Goal: Find specific page/section: Find specific page/section

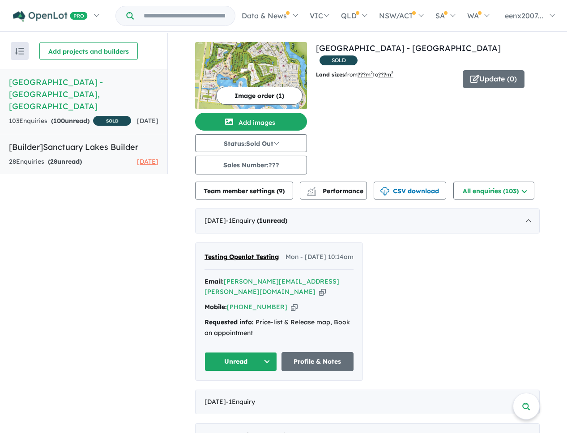
click at [99, 157] on div "28 Enquir ies ( 28 unread) [DATE]" at bounding box center [84, 162] width 150 height 11
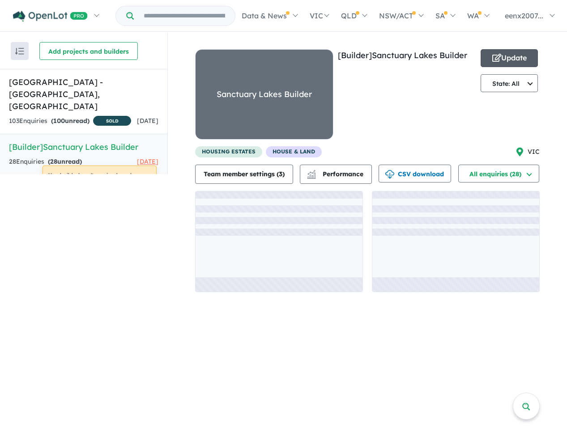
click at [498, 60] on icon "button" at bounding box center [497, 58] width 9 height 8
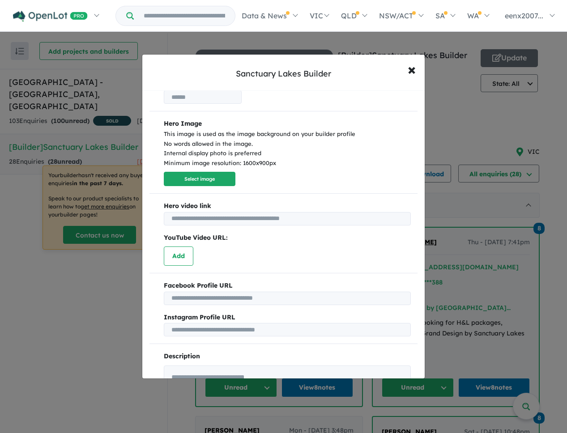
scroll to position [73, 0]
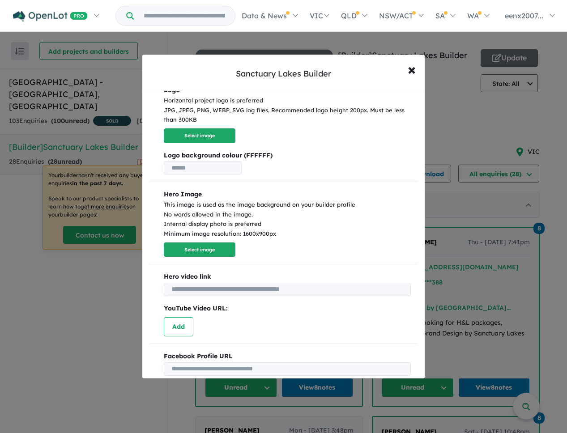
click at [452, 89] on div "Sanctuary Lakes Builder × Close Which state do you operate in? VIC QLD [GEOGRAP…" at bounding box center [283, 216] width 567 height 433
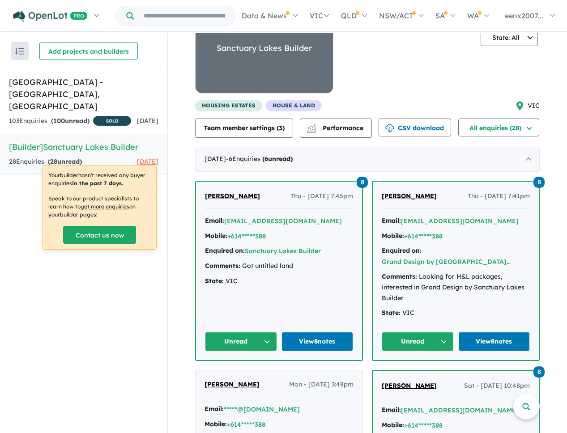
scroll to position [0, 0]
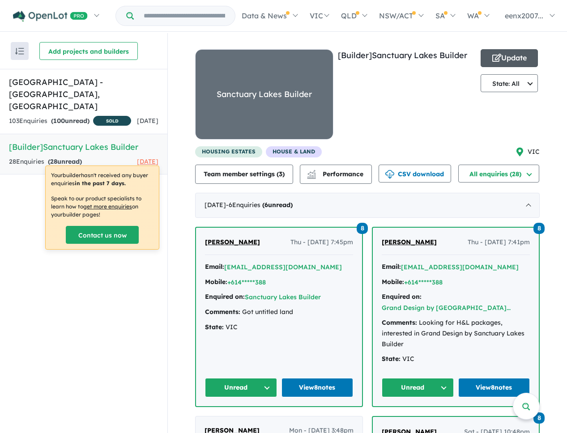
click at [498, 58] on button "Update" at bounding box center [509, 58] width 57 height 18
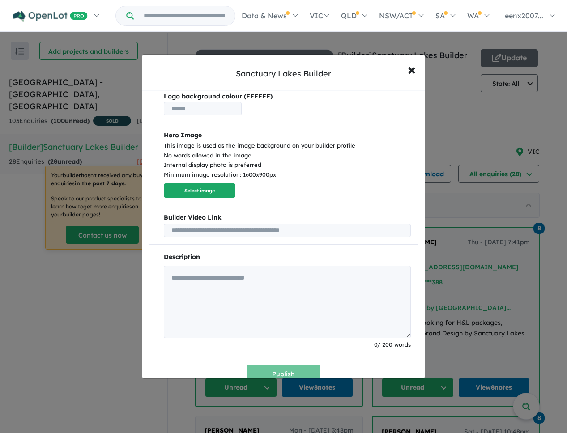
scroll to position [133, 0]
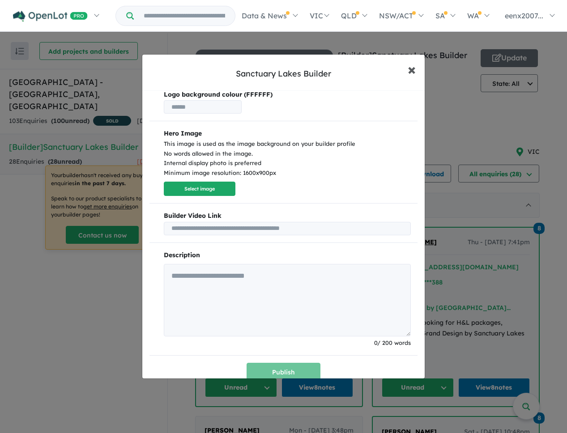
click at [413, 71] on span "×" at bounding box center [412, 69] width 8 height 19
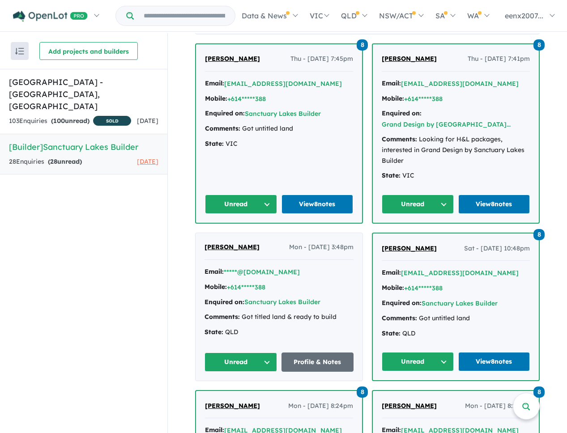
scroll to position [0, 0]
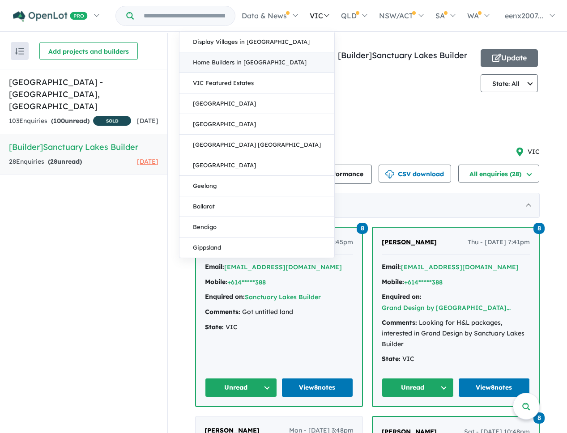
click at [289, 54] on link "Home Builders in [GEOGRAPHIC_DATA]" at bounding box center [257, 62] width 155 height 21
